Goal: Task Accomplishment & Management: Manage account settings

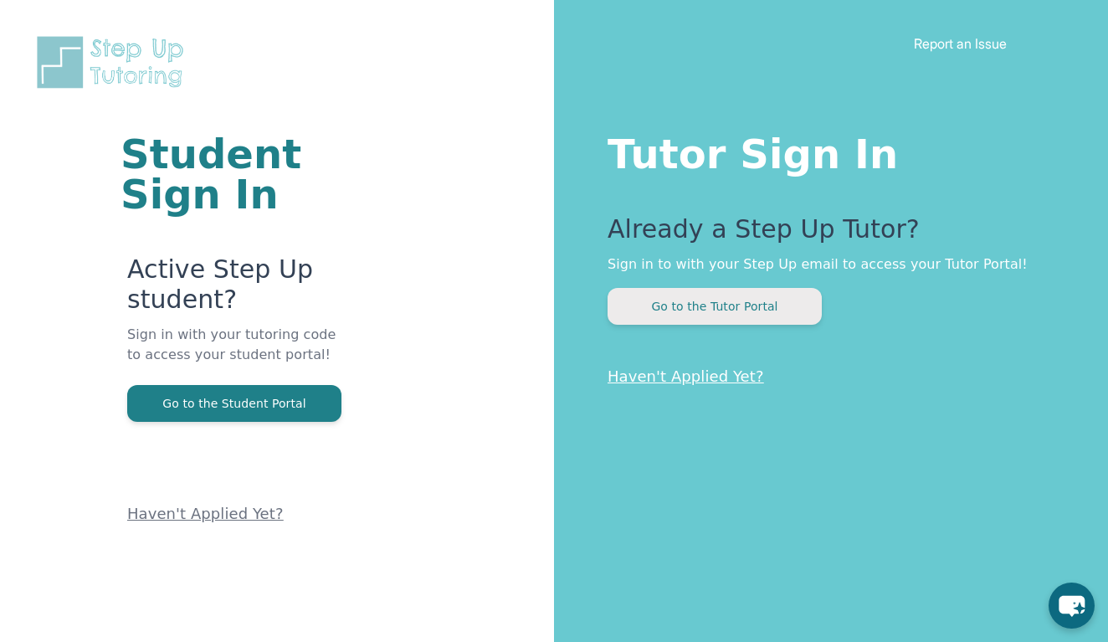
click at [689, 297] on button "Go to the Tutor Portal" at bounding box center [715, 306] width 214 height 37
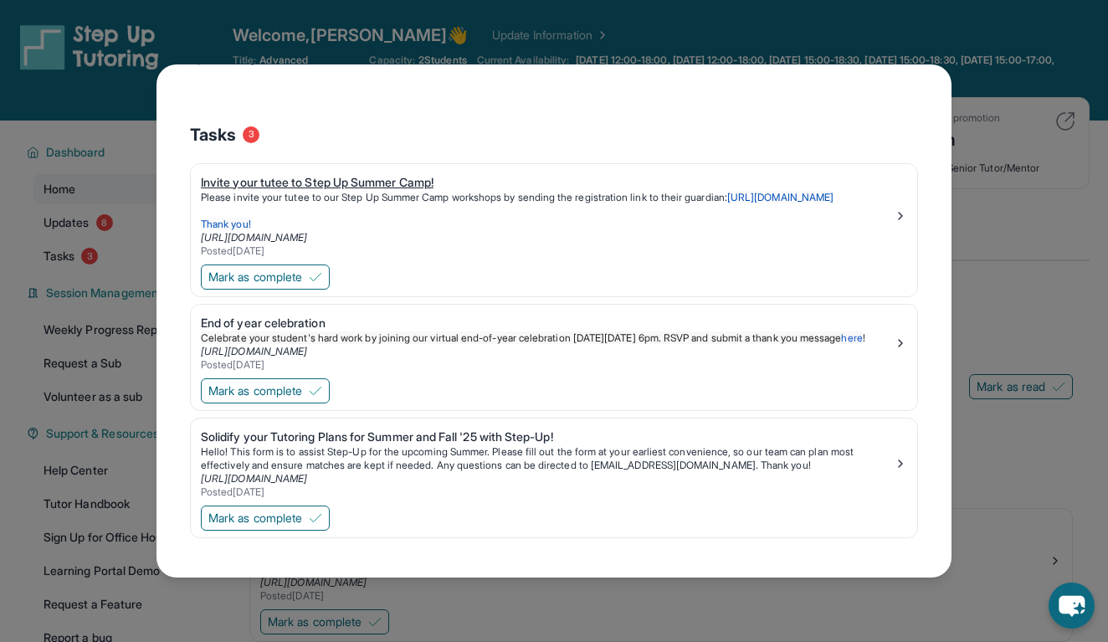
click at [904, 174] on div "Invite your tutee to Step Up Summer Camp! Please invite your tutee to our Step …" at bounding box center [554, 216] width 706 height 84
click at [992, 133] on div "What's New [DATE] Unread 📢 Exciting Fall 2025 Updates from Step Up Tutoring! [P…" at bounding box center [554, 321] width 1108 height 642
click at [708, 18] on div "What's New [DATE] Unread 📢 Exciting Fall 2025 Updates from Step Up Tutoring! [P…" at bounding box center [554, 321] width 1108 height 642
click at [437, 609] on div "What's New [DATE] Unread 📢 Exciting Fall 2025 Updates from Step Up Tutoring! [P…" at bounding box center [554, 321] width 1108 height 642
click at [278, 393] on span "Mark as complete" at bounding box center [255, 390] width 94 height 17
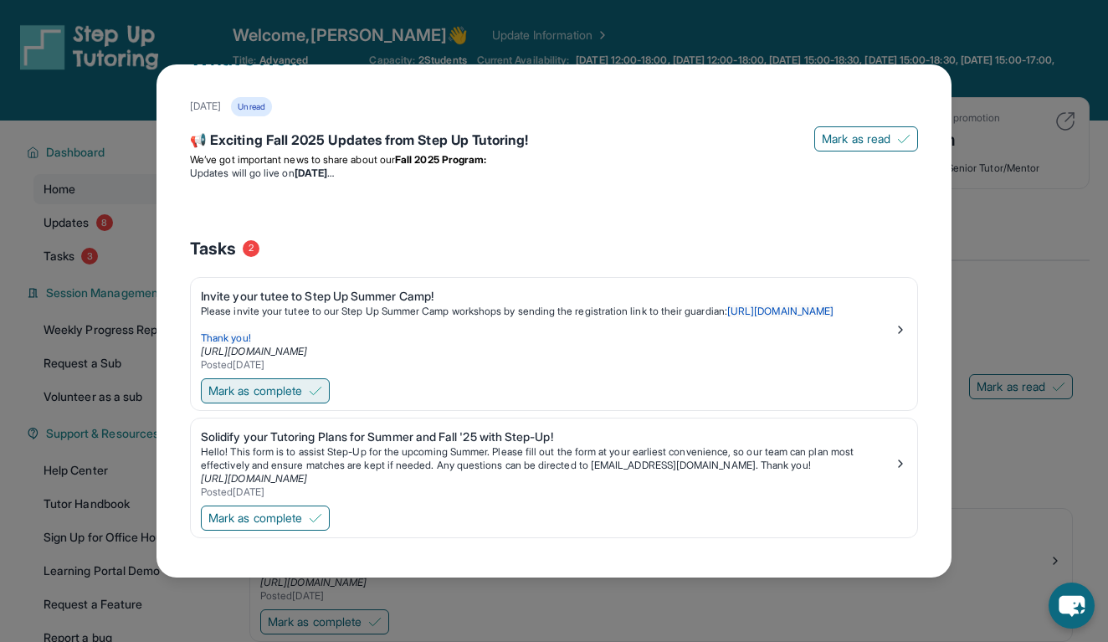
click at [273, 382] on span "Mark as complete" at bounding box center [255, 390] width 94 height 17
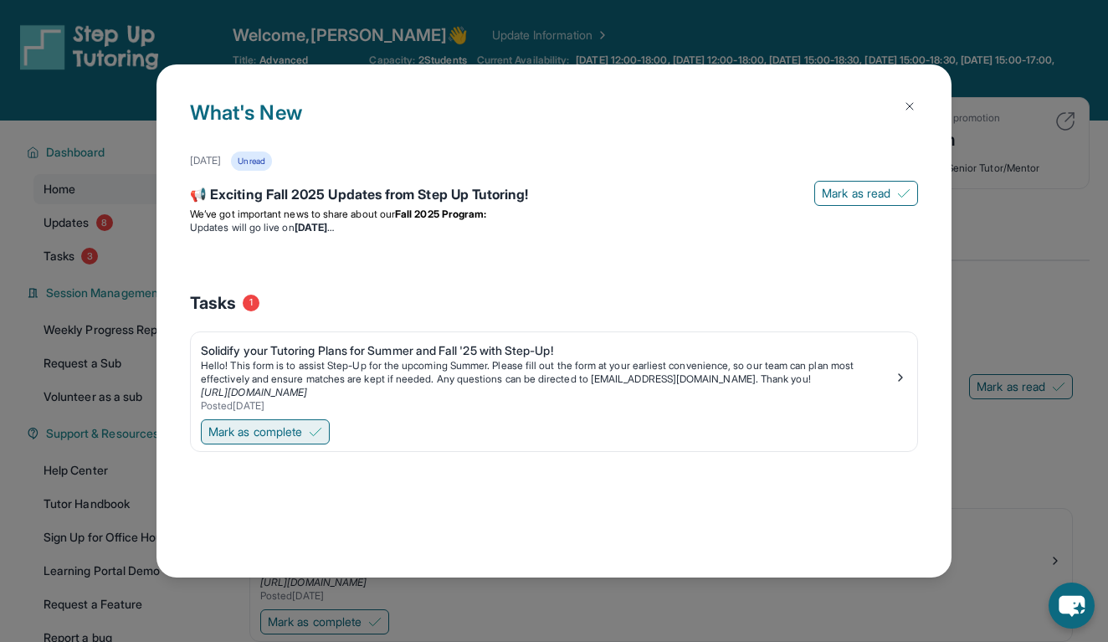
click at [272, 423] on span "Mark as complete" at bounding box center [255, 431] width 94 height 17
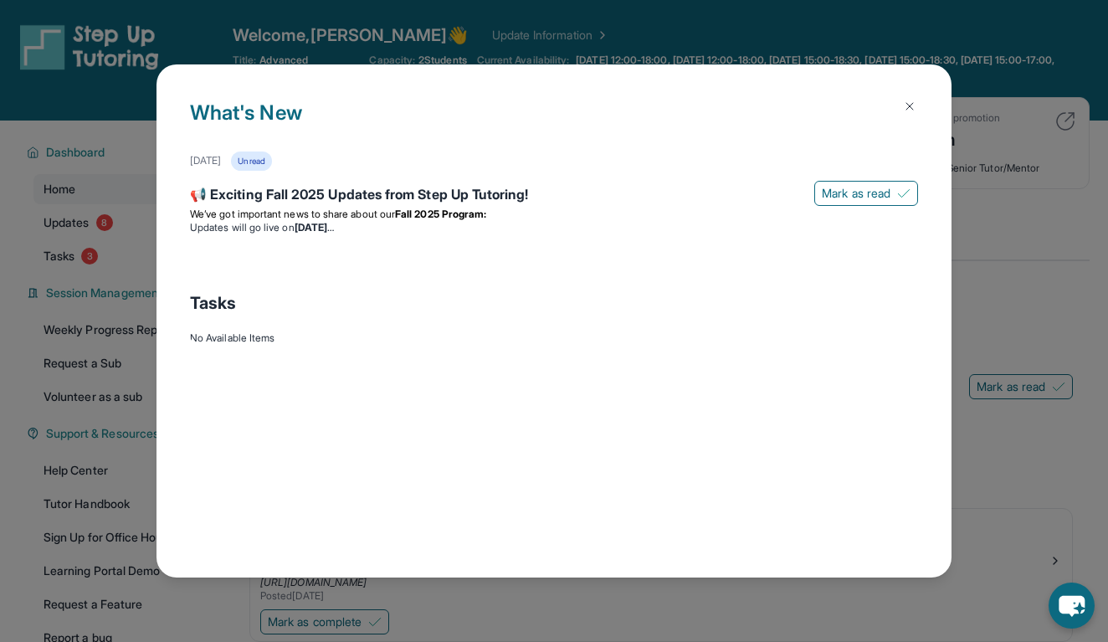
click at [911, 108] on img at bounding box center [909, 106] width 13 height 13
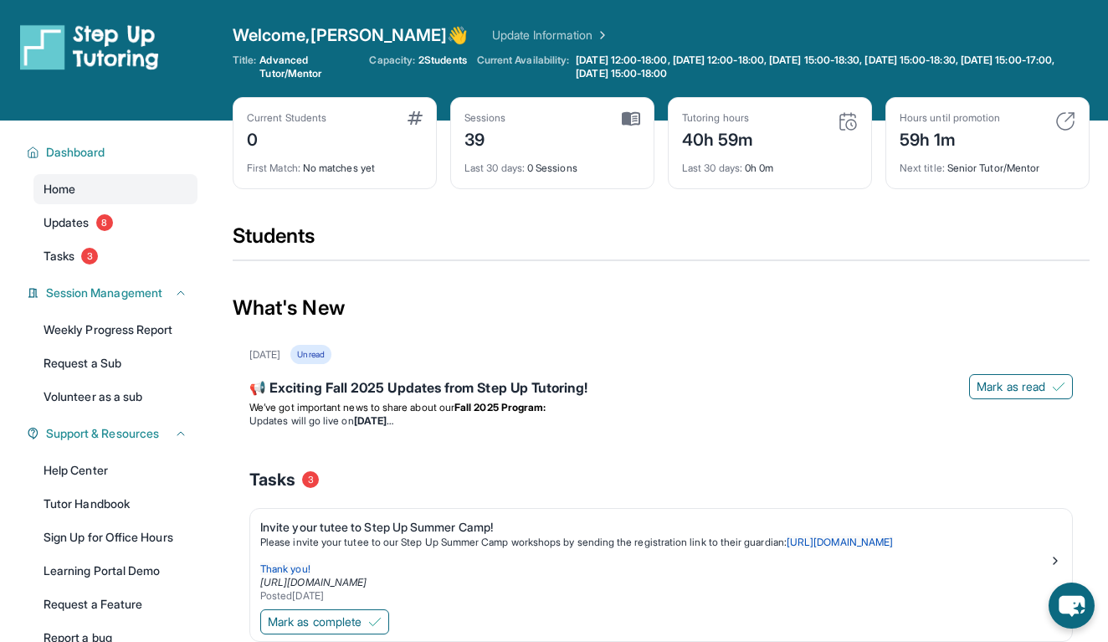
click at [492, 29] on link "Update Information" at bounding box center [550, 35] width 117 height 17
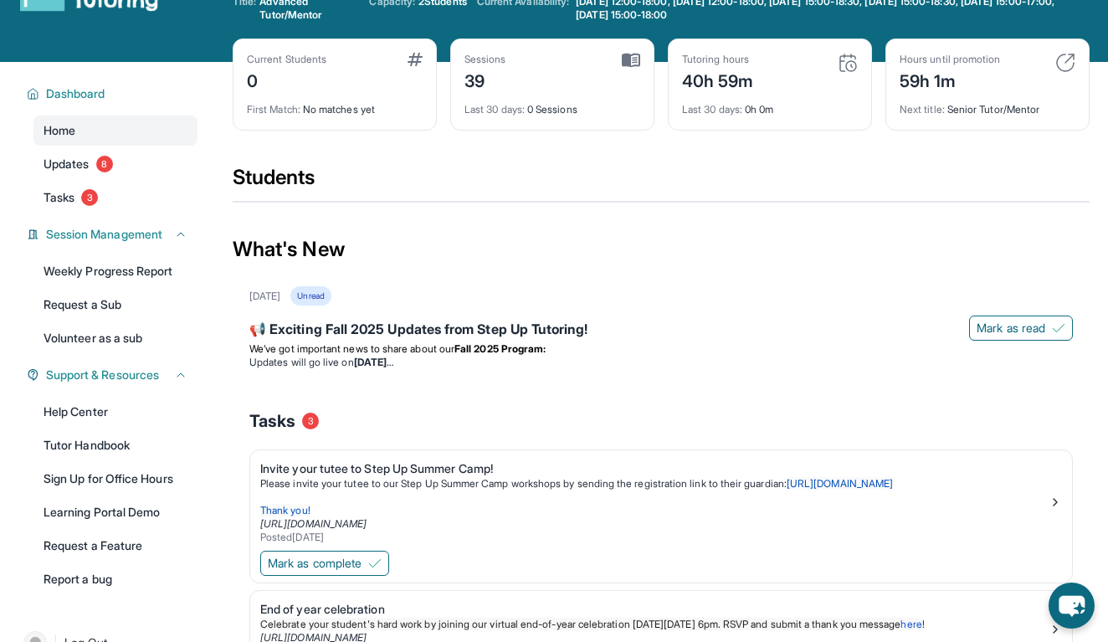
scroll to position [80, 0]
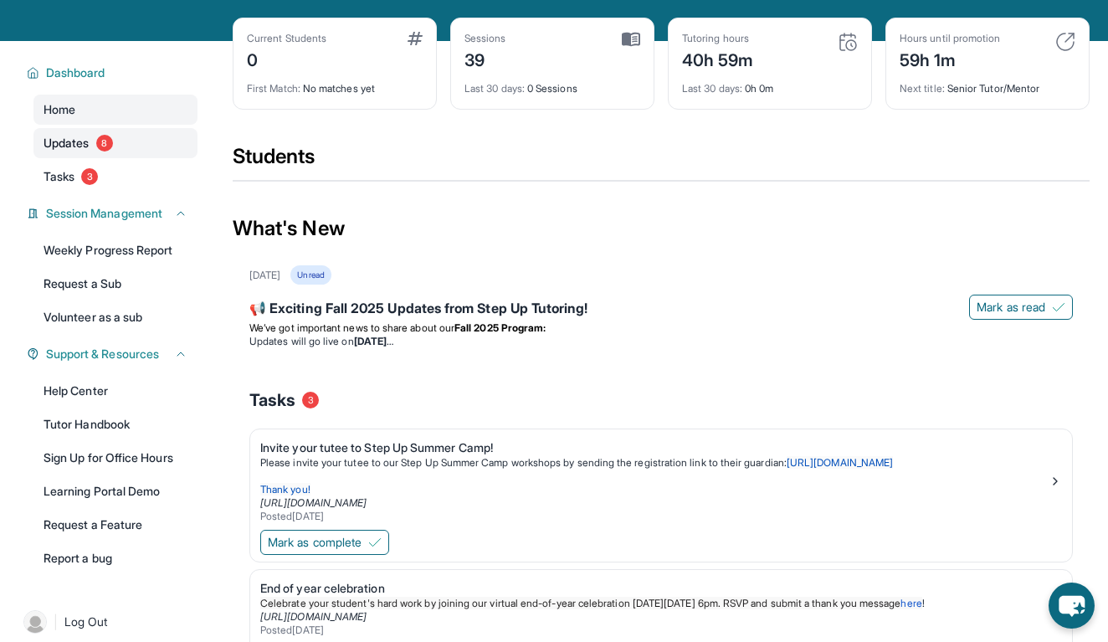
click at [118, 138] on link "Updates 8" at bounding box center [115, 143] width 164 height 30
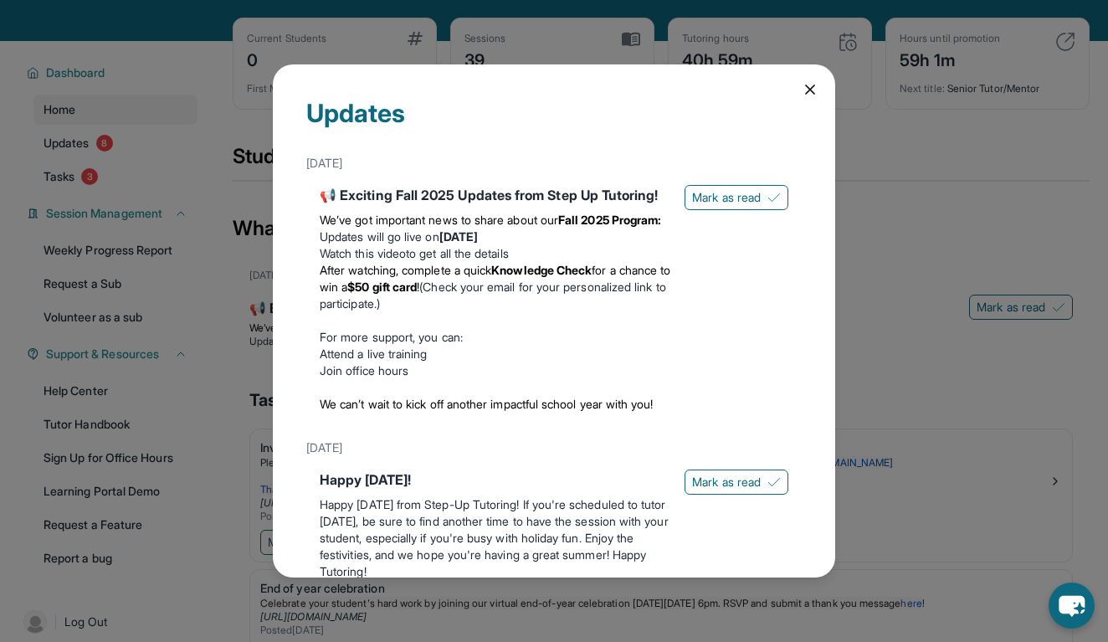
click at [810, 85] on icon at bounding box center [810, 89] width 17 height 17
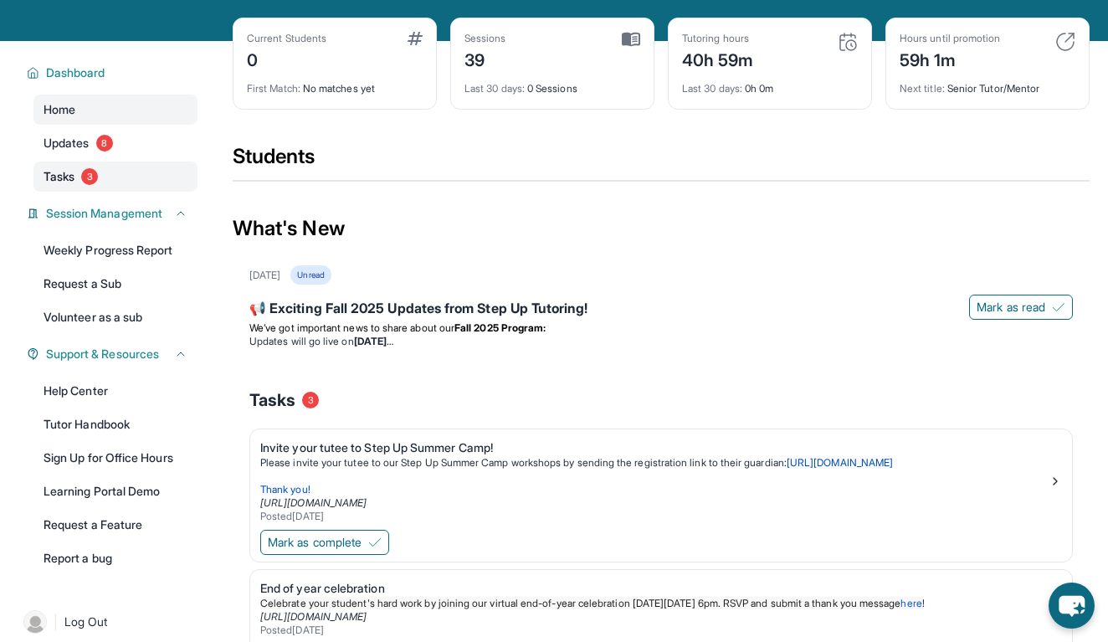
click at [45, 177] on span "Tasks" at bounding box center [59, 176] width 31 height 17
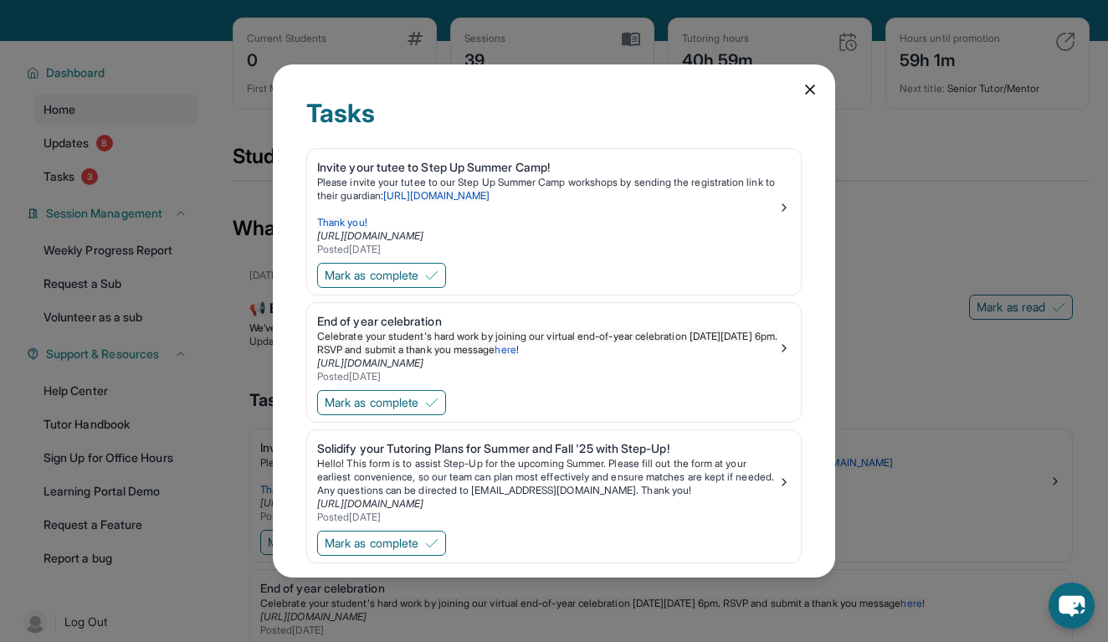
click at [807, 88] on icon at bounding box center [810, 89] width 17 height 17
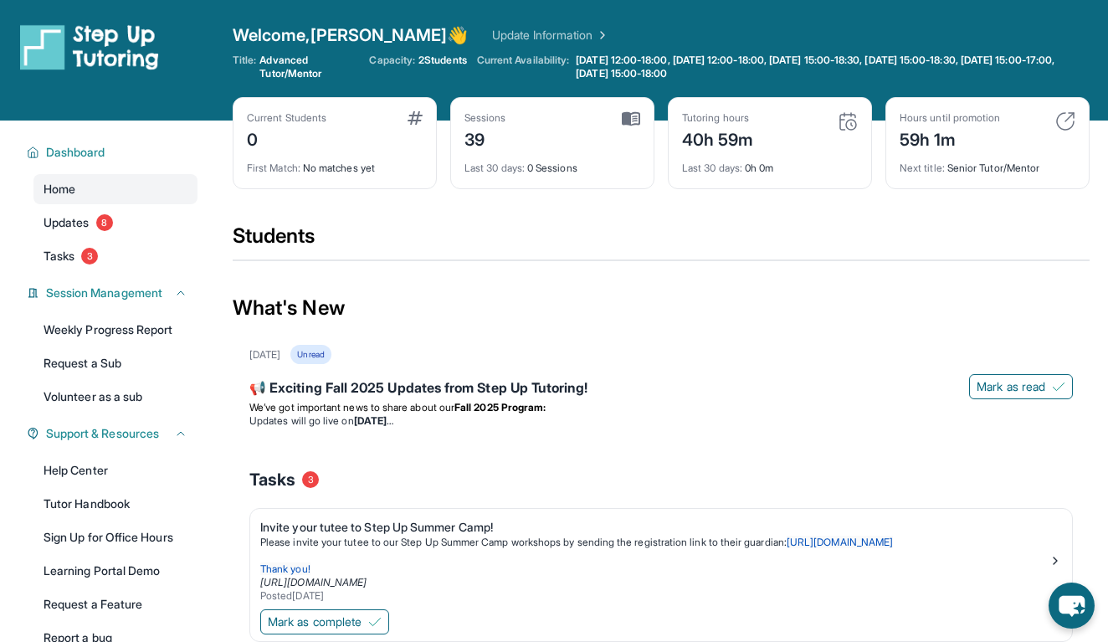
scroll to position [0, 0]
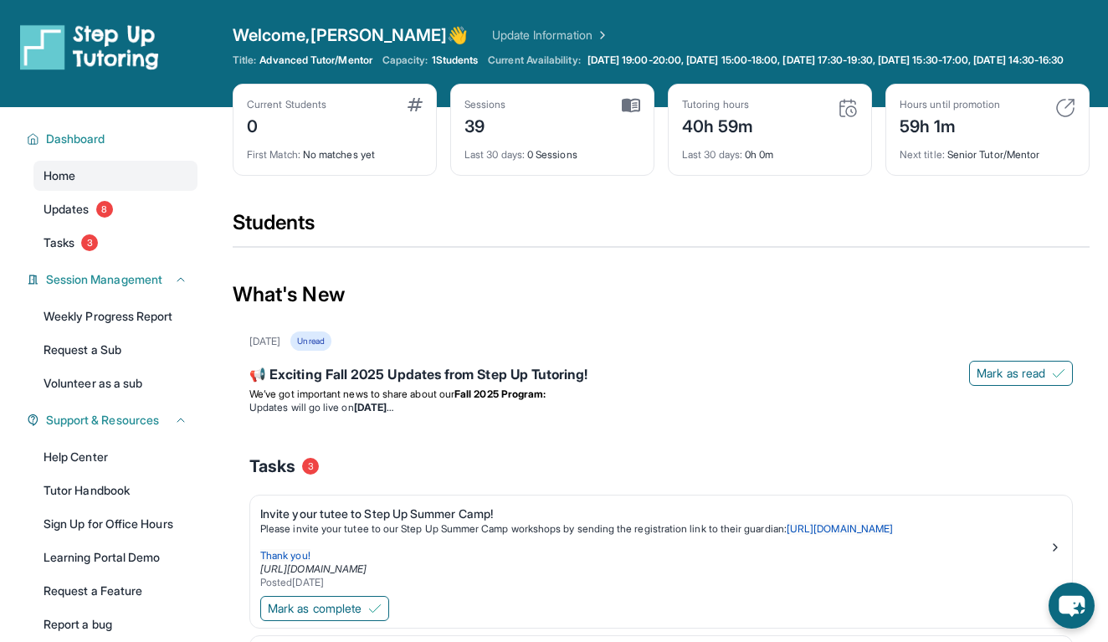
click at [363, 161] on div "First Match : No matches yet" at bounding box center [335, 149] width 176 height 23
